Goal: Task Accomplishment & Management: Complete application form

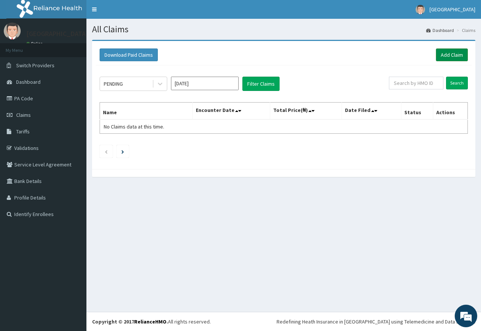
click at [450, 53] on link "Add Claim" at bounding box center [452, 54] width 32 height 13
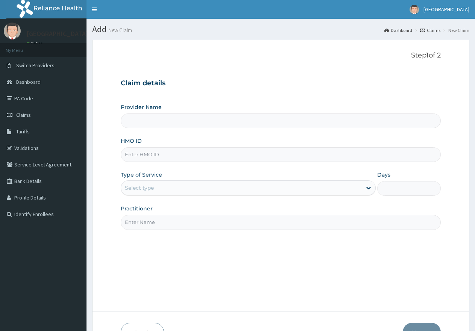
click at [174, 159] on input "HMO ID" at bounding box center [281, 154] width 320 height 15
paste input "jny/10030/b"
type input "jny/10030/b"
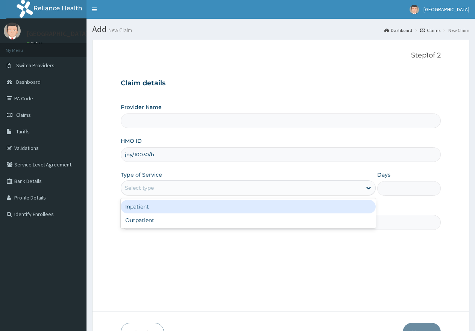
type input "First Rivers Hospital"
click at [158, 189] on div "Select type" at bounding box center [241, 188] width 240 height 12
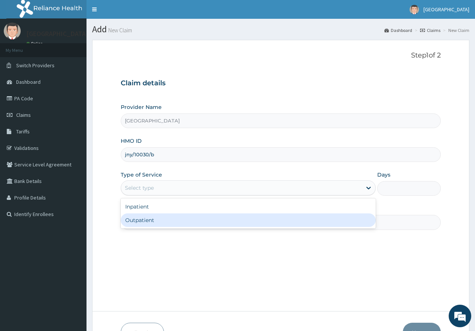
click at [156, 221] on div "Outpatient" at bounding box center [248, 220] width 254 height 14
type input "1"
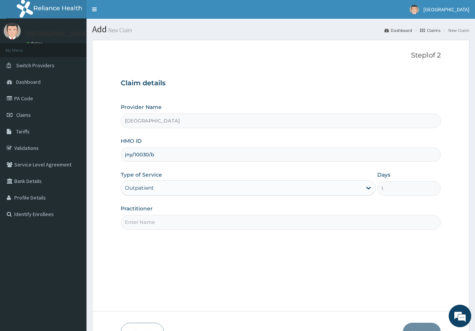
click at [156, 223] on input "Practitioner" at bounding box center [281, 222] width 320 height 15
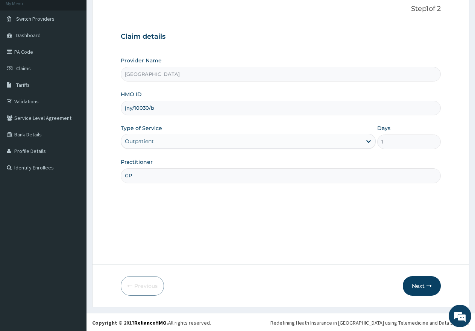
scroll to position [48, 0]
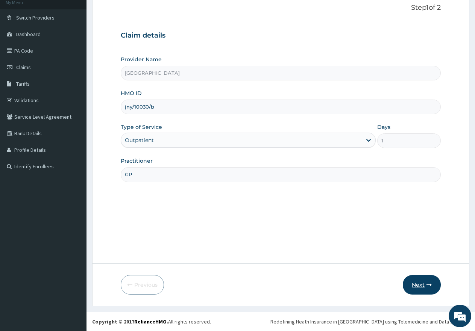
type input "GP"
click at [422, 290] on button "Next" at bounding box center [422, 285] width 38 height 20
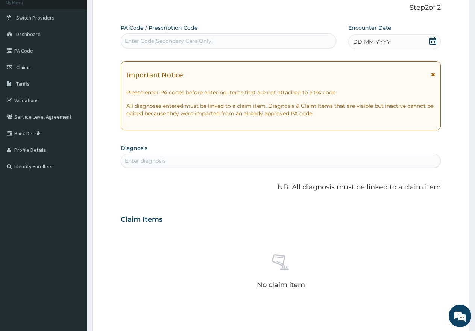
click at [188, 158] on div "Enter diagnosis" at bounding box center [280, 161] width 319 height 12
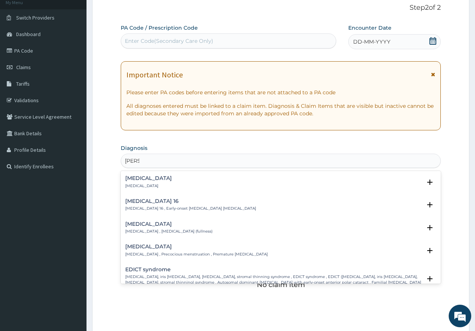
click at [145, 176] on h4 "Early yaws" at bounding box center [148, 179] width 47 height 6
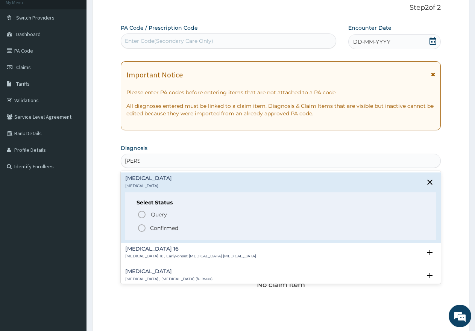
type input "EARL"
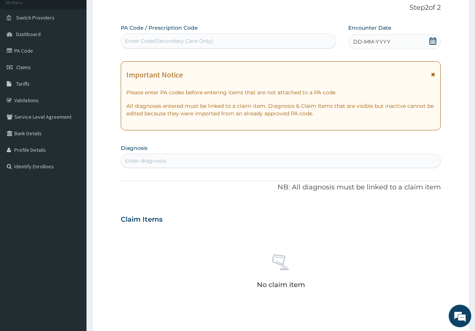
click at [180, 162] on div "Enter diagnosis" at bounding box center [280, 161] width 319 height 12
type input "BILAT"
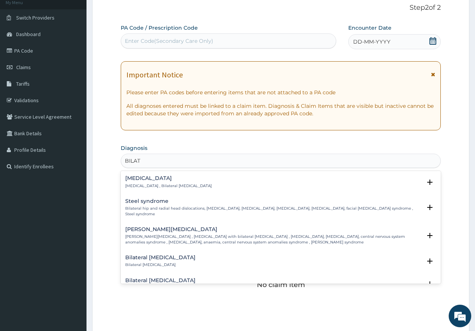
click at [145, 252] on div "Bilateral earache Bilateral earache Select Status Query Query covers suspected …" at bounding box center [281, 263] width 320 height 23
click at [145, 255] on h4 "Bilateral earache" at bounding box center [160, 258] width 70 height 6
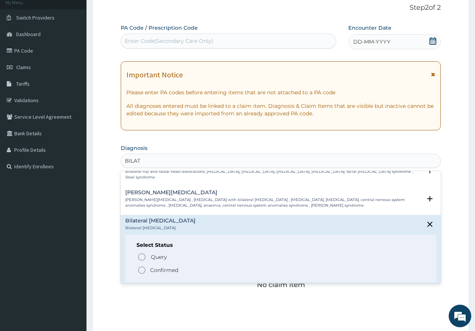
scroll to position [75, 0]
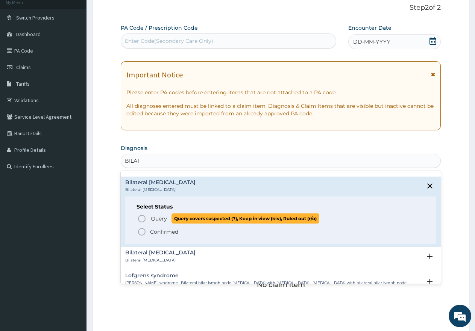
click at [140, 215] on circle "status option query" at bounding box center [141, 218] width 7 height 7
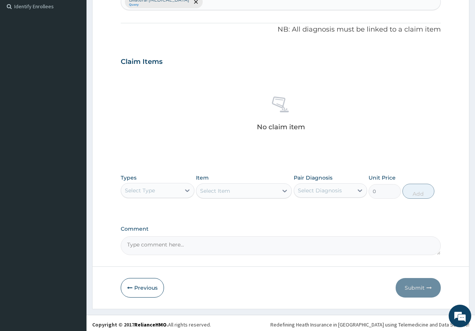
scroll to position [211, 0]
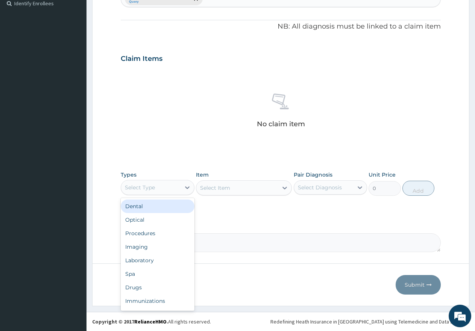
click at [149, 190] on div "Select Type" at bounding box center [140, 188] width 30 height 8
click at [142, 232] on div "Procedures" at bounding box center [158, 234] width 74 height 14
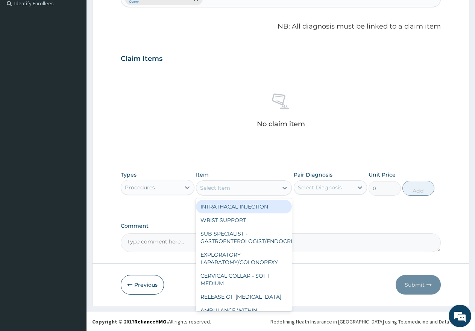
click at [245, 186] on div "Select Item" at bounding box center [237, 188] width 82 height 12
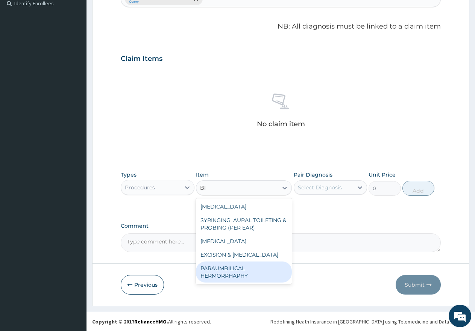
type input "B"
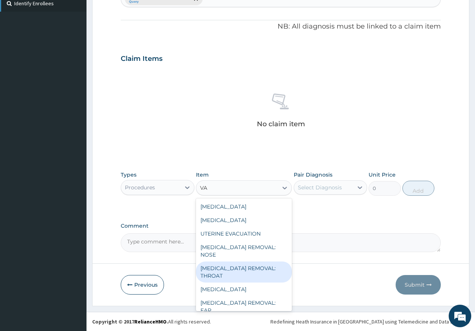
type input "VA"
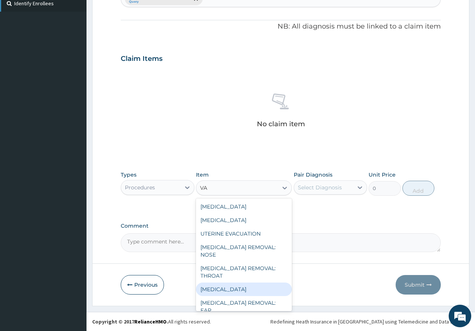
type input "V"
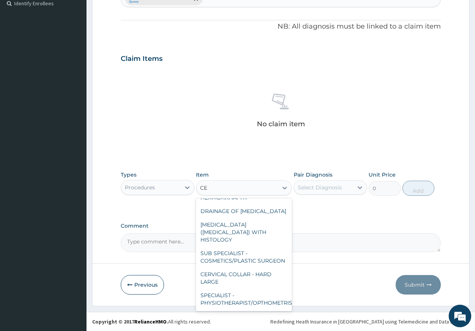
scroll to position [585, 0]
type input "CE"
